Goal: Navigation & Orientation: Find specific page/section

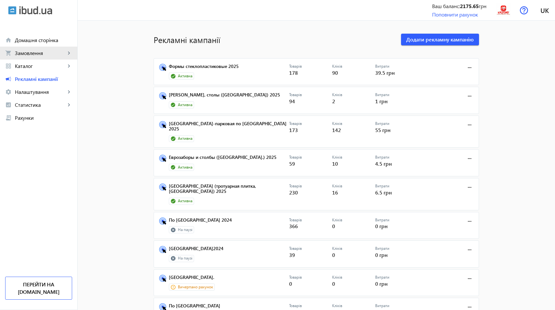
click at [46, 49] on link "shopping_cart Замовлення keyboard_arrow_right" at bounding box center [38, 53] width 77 height 13
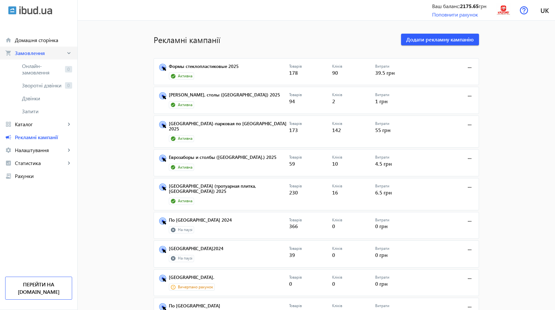
click at [41, 55] on span "Замовлення" at bounding box center [40, 53] width 51 height 6
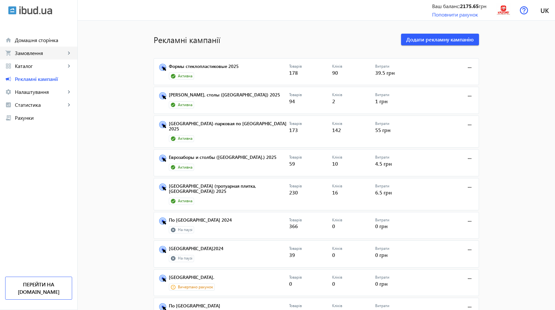
click at [28, 57] on link "shopping_cart Замовлення keyboard_arrow_right" at bounding box center [38, 53] width 77 height 13
click at [38, 56] on span "Замовлення" at bounding box center [40, 53] width 51 height 6
